Goal: Communication & Community: Answer question/provide support

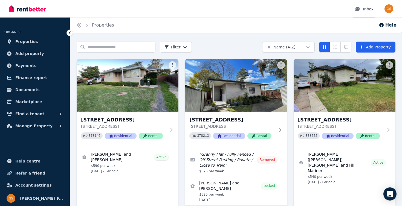
click at [365, 8] on div "Inbox" at bounding box center [363, 8] width 19 height 5
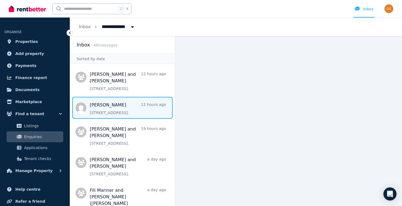
click at [98, 109] on span "Message list" at bounding box center [122, 108] width 105 height 22
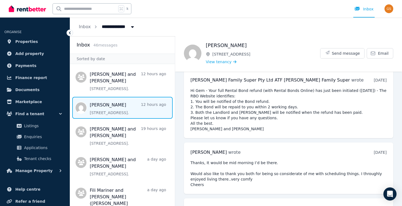
scroll to position [3677, 0]
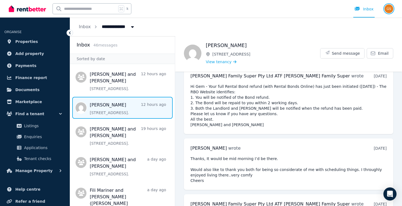
click at [387, 10] on img "button" at bounding box center [388, 8] width 9 height 9
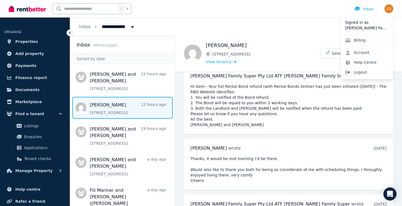
click at [352, 73] on span "Logout" at bounding box center [367, 72] width 53 height 10
